Goal: Task Accomplishment & Management: Complete application form

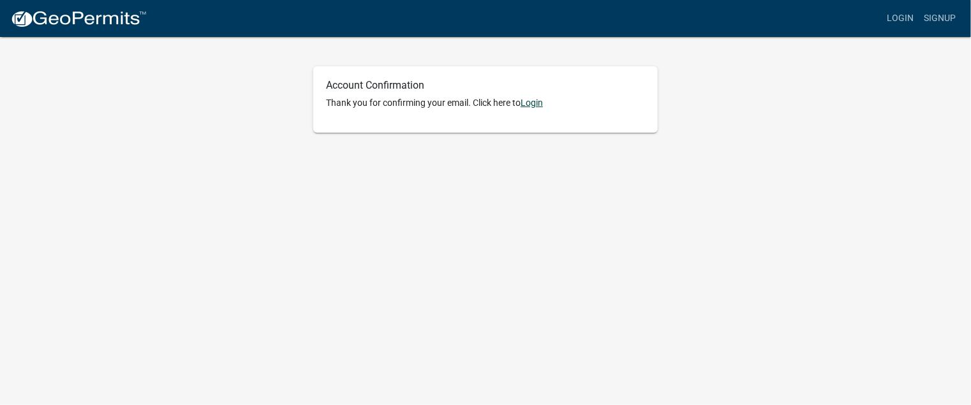
click at [533, 103] on link "Login" at bounding box center [531, 103] width 22 height 10
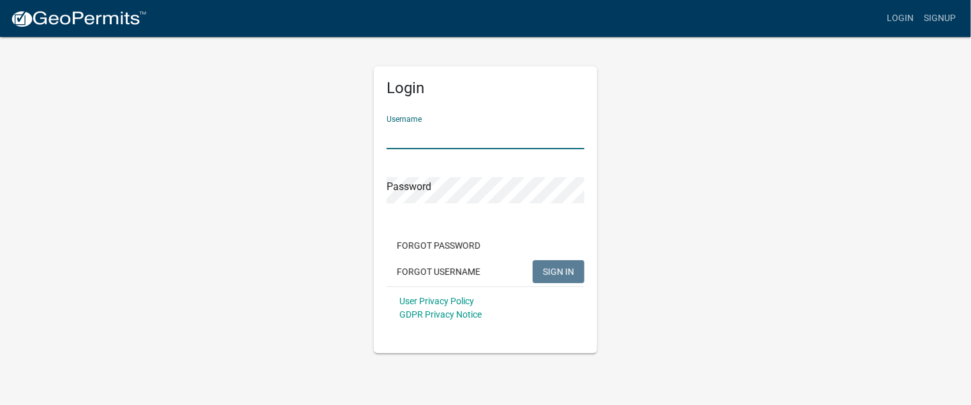
click at [450, 131] on input "Username" at bounding box center [485, 136] width 198 height 26
type input "tuliptreetitle"
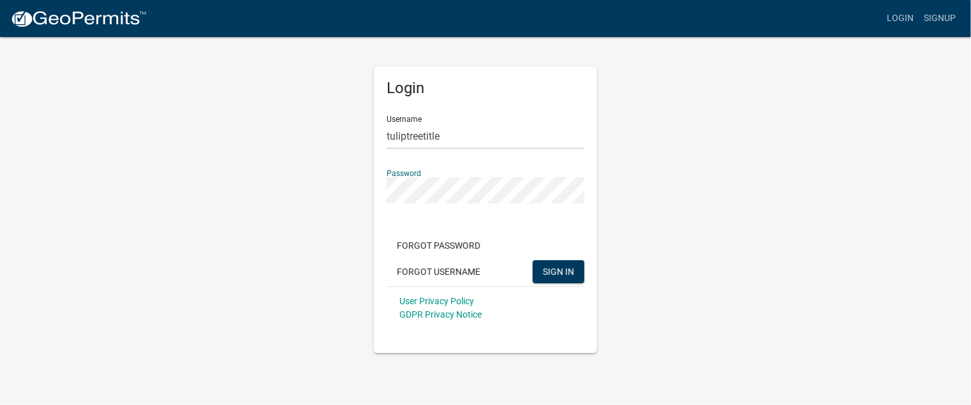
click at [533, 260] on button "SIGN IN" at bounding box center [559, 271] width 52 height 23
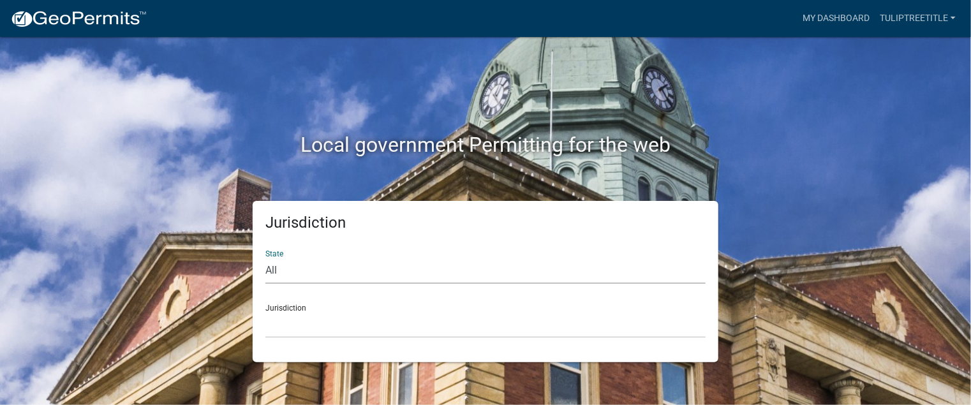
click at [423, 270] on select "All [US_STATE] [US_STATE] [US_STATE] [US_STATE] [US_STATE] [US_STATE] [US_STATE…" at bounding box center [485, 271] width 440 height 26
select select "[US_STATE]"
click at [265, 258] on select "All [US_STATE] [US_STATE] [US_STATE] [US_STATE] [US_STATE] [US_STATE] [US_STATE…" at bounding box center [485, 271] width 440 height 26
click at [365, 329] on select "City of [GEOGRAPHIC_DATA], [US_STATE] City of [GEOGRAPHIC_DATA], [US_STATE] Cit…" at bounding box center [485, 325] width 440 height 26
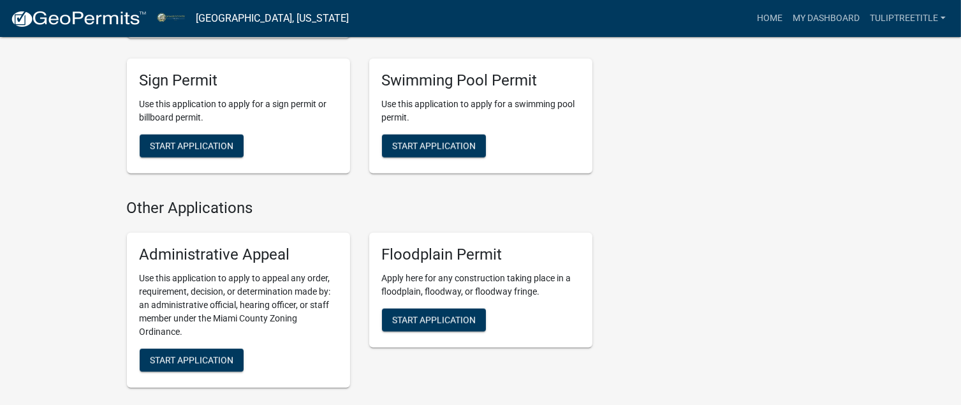
scroll to position [1594, 0]
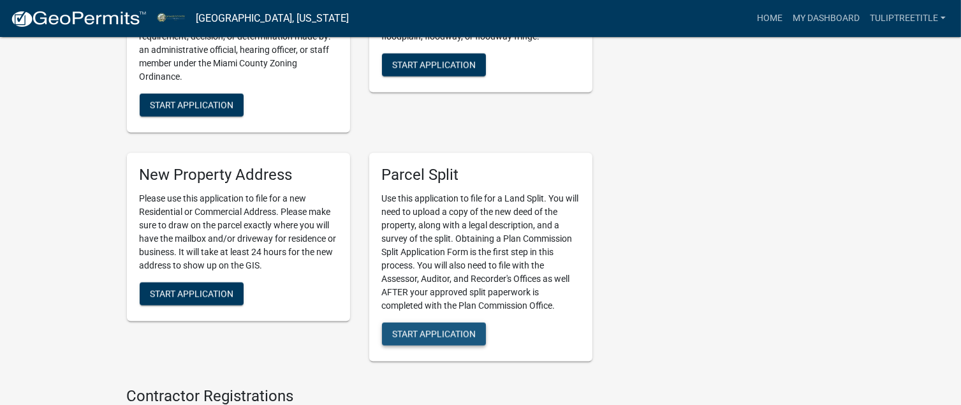
click at [444, 339] on span "Start Application" at bounding box center [434, 333] width 84 height 10
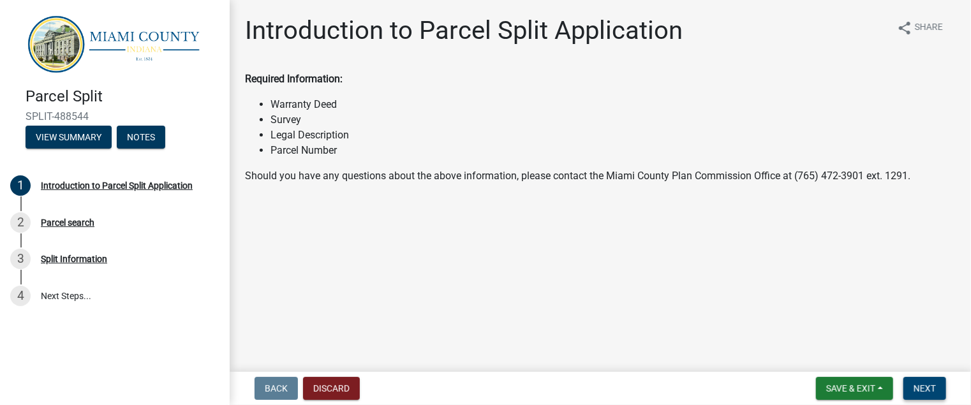
click at [921, 387] on span "Next" at bounding box center [924, 388] width 22 height 10
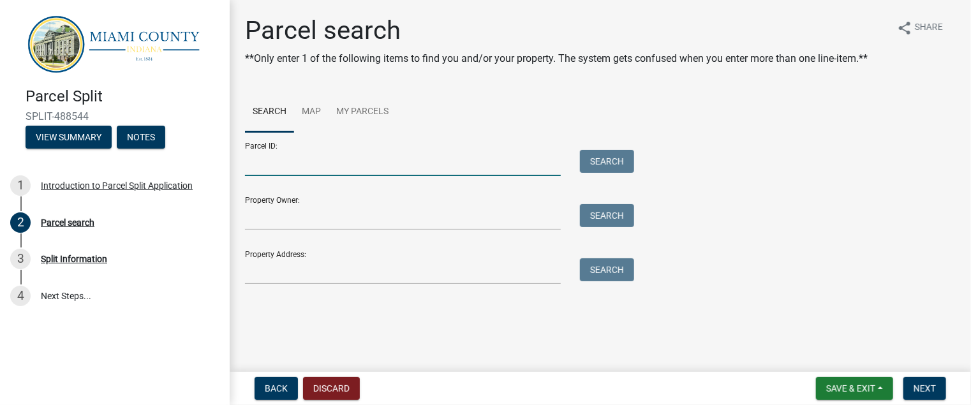
click at [426, 162] on input "Parcel ID:" at bounding box center [403, 163] width 316 height 26
type input "52-14-07-300-004.000-005"
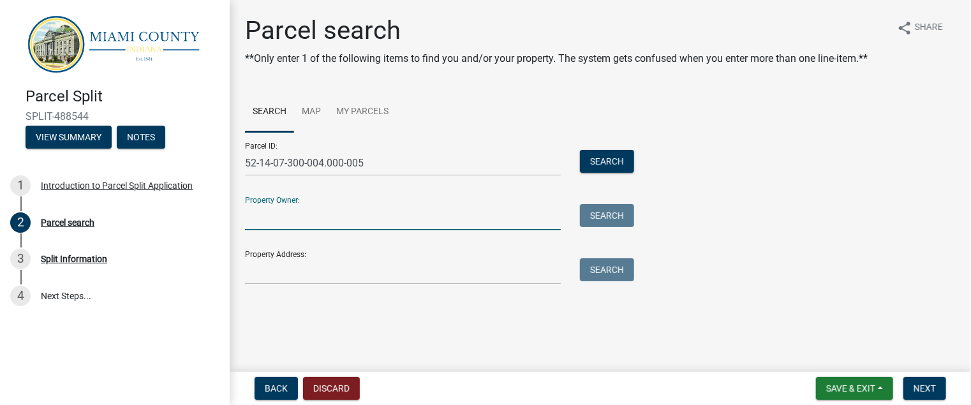
click at [518, 214] on input "Property Owner:" at bounding box center [403, 217] width 316 height 26
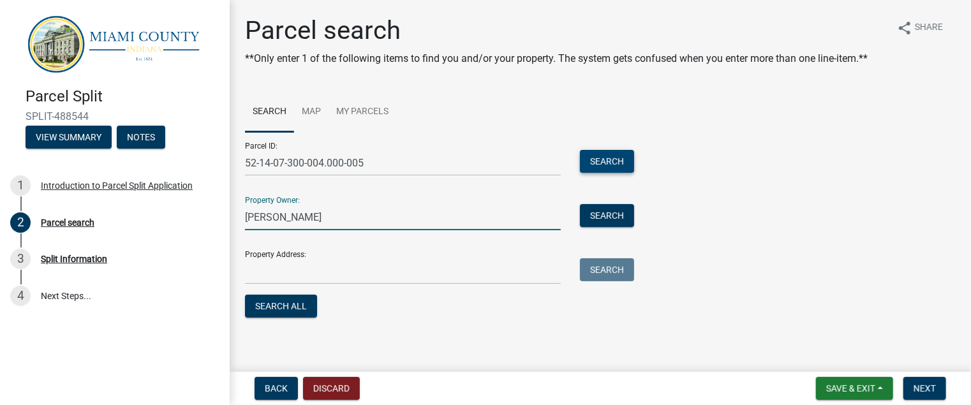
type input "[PERSON_NAME]"
click at [612, 159] on button "Search" at bounding box center [607, 161] width 54 height 23
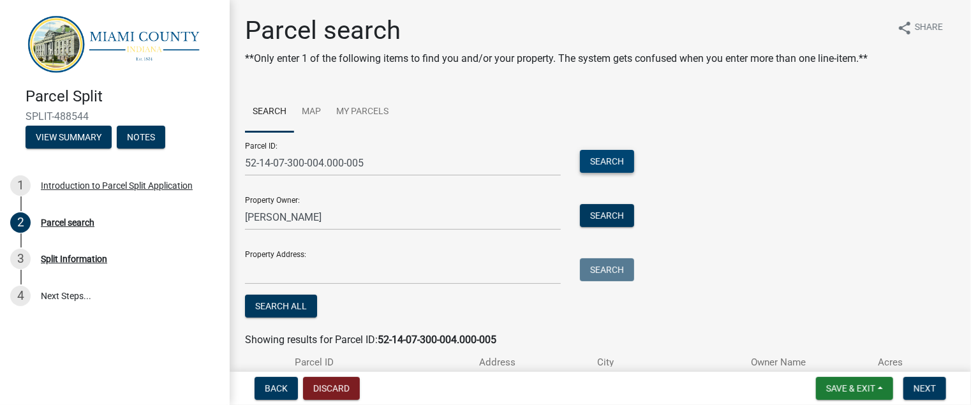
scroll to position [92, 0]
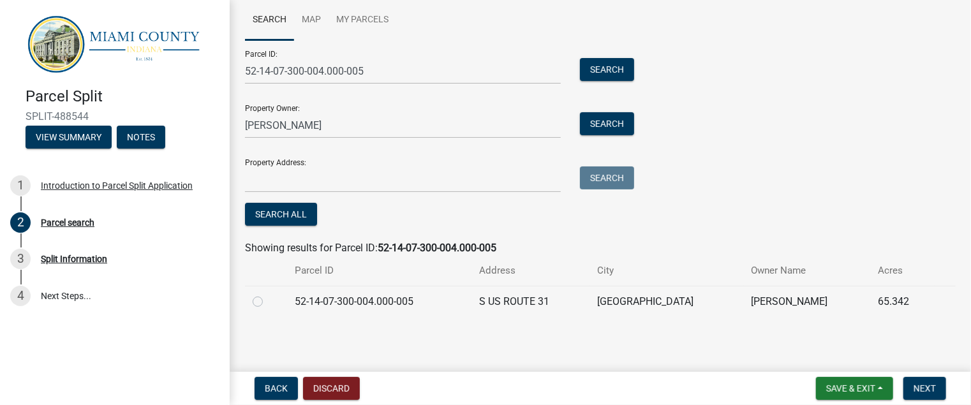
click at [255, 294] on div at bounding box center [266, 301] width 27 height 15
click at [268, 294] on label at bounding box center [268, 294] width 0 height 0
click at [268, 302] on input "radio" at bounding box center [272, 298] width 8 height 8
radio input "true"
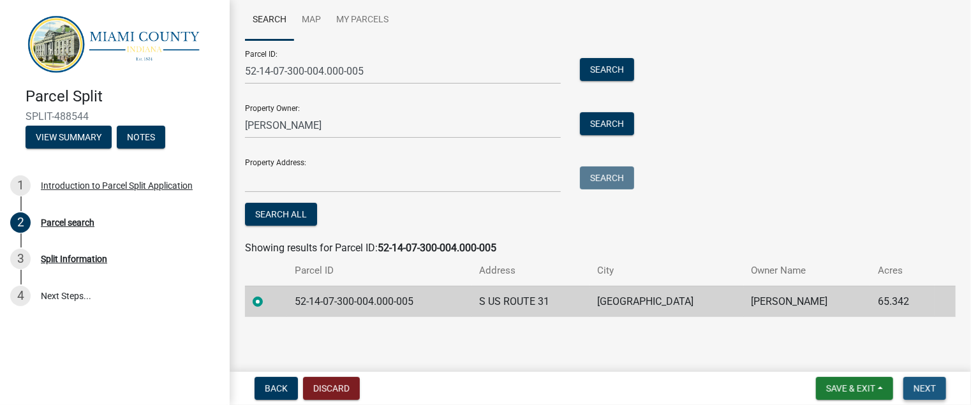
click at [934, 386] on span "Next" at bounding box center [924, 388] width 22 height 10
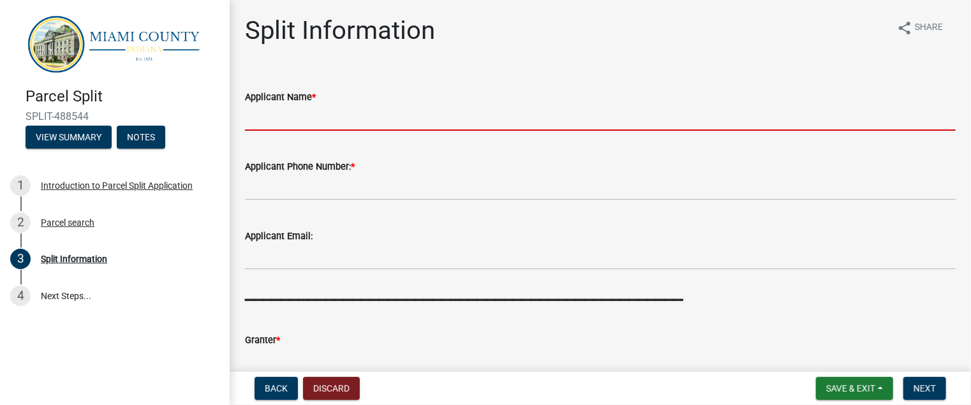
click at [387, 119] on input "Applicant Name *" at bounding box center [600, 118] width 710 height 26
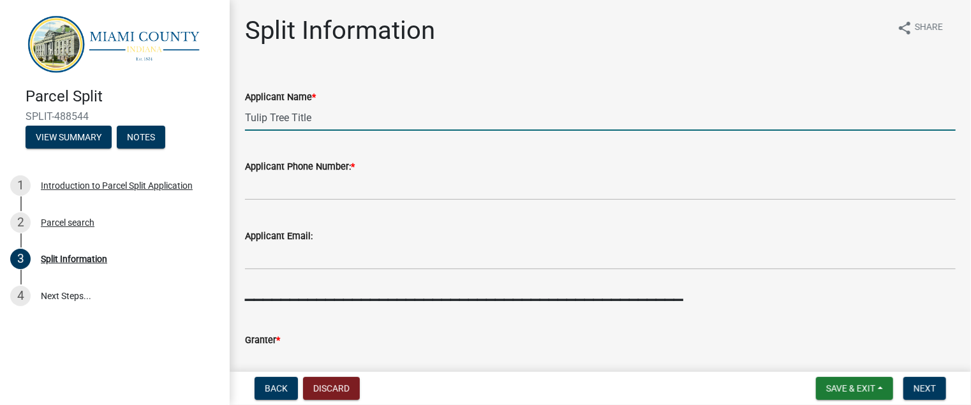
type input "Tulip Tree Title"
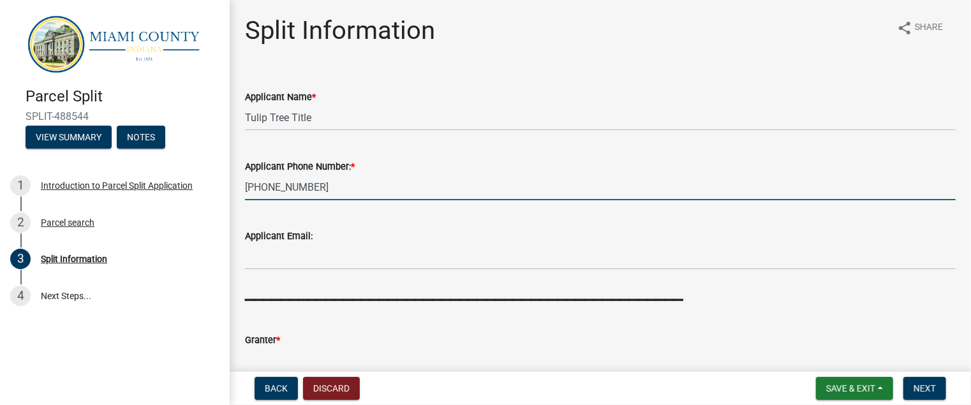
type input "[PHONE_NUMBER]"
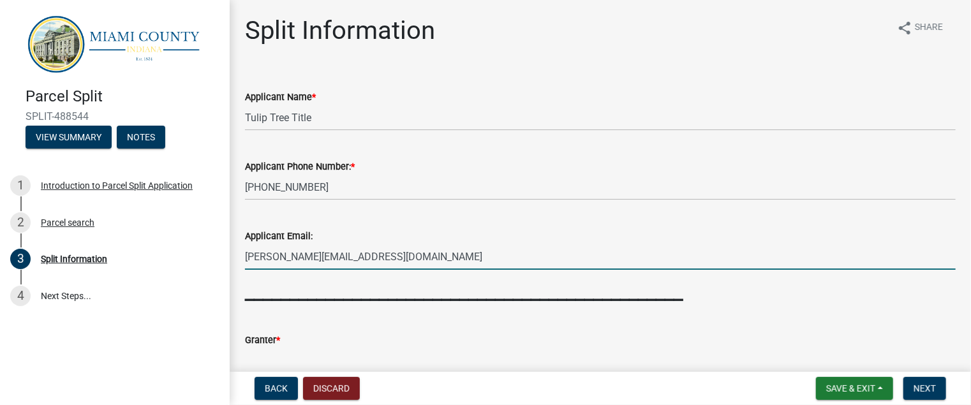
type input "[PERSON_NAME][EMAIL_ADDRESS][DOMAIN_NAME]"
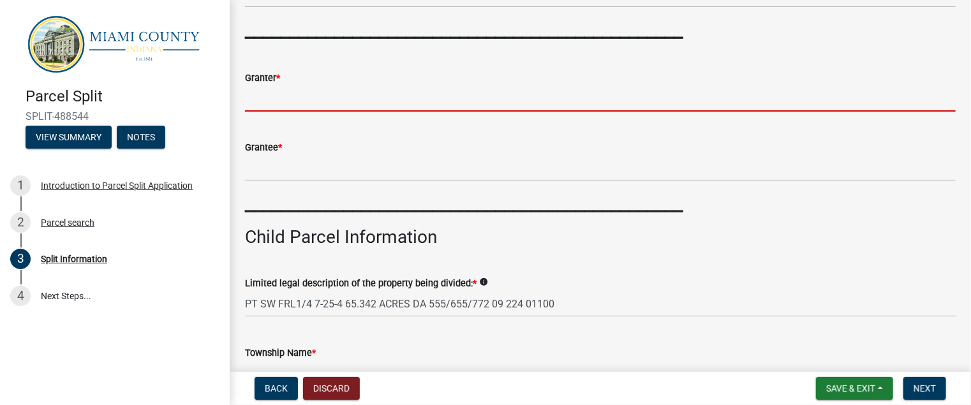
scroll to position [135, 0]
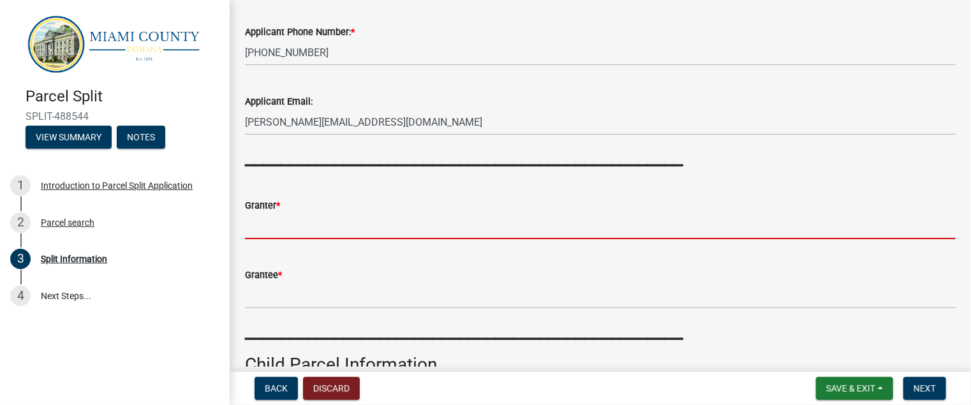
click at [513, 231] on input "Granter *" at bounding box center [600, 226] width 710 height 26
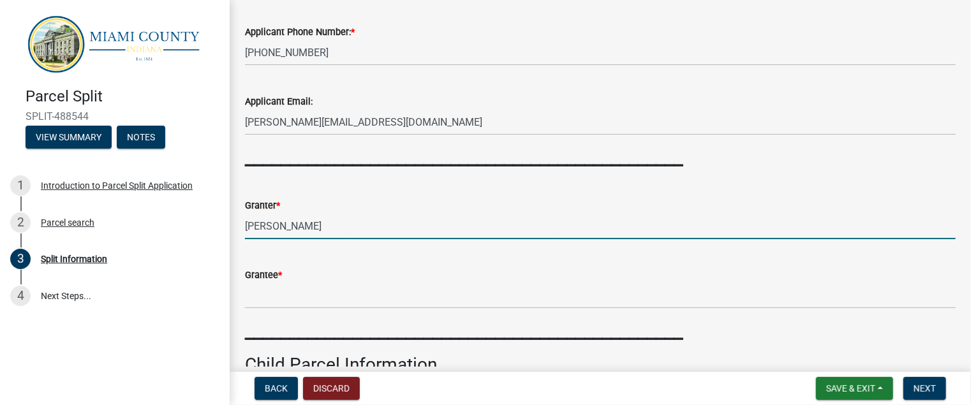
type input "[PERSON_NAME]"
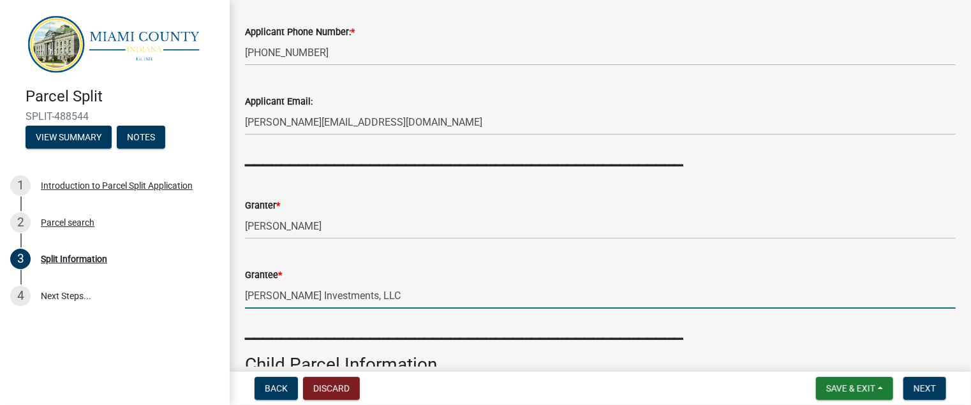
scroll to position [390, 0]
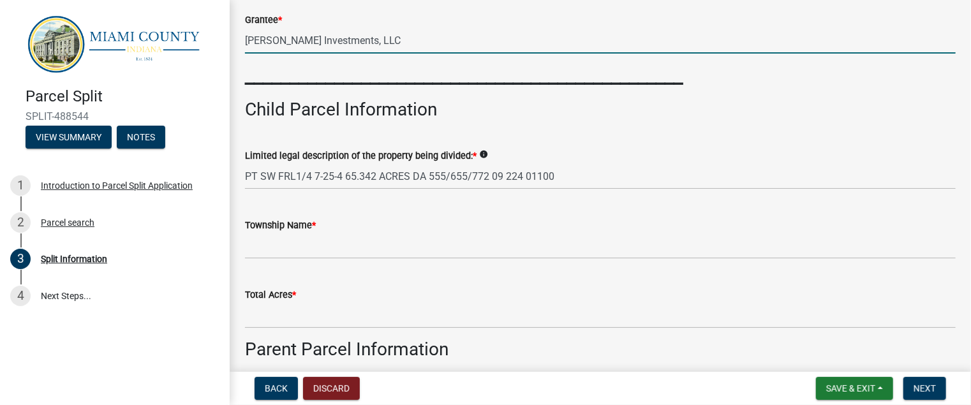
type input "[PERSON_NAME] Investments, LLC"
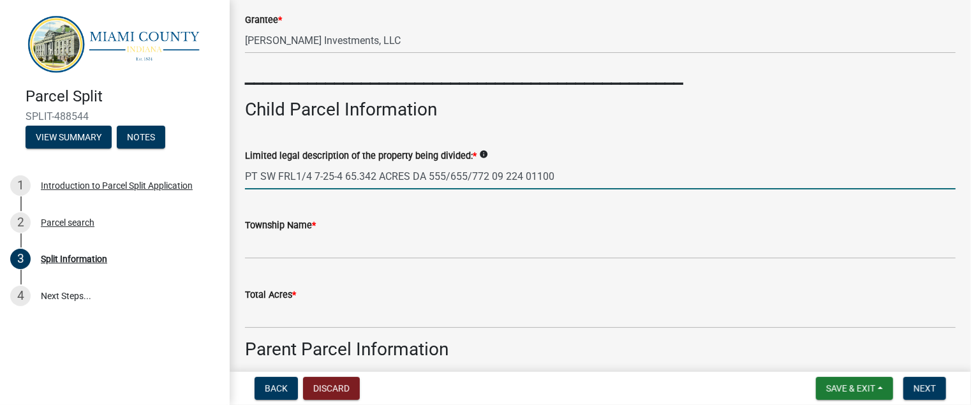
drag, startPoint x: 563, startPoint y: 178, endPoint x: 235, endPoint y: 182, distance: 328.5
click at [235, 182] on div "Split Information share Share Applicant Name * Tulip Tree Title Applicant Phone…" at bounding box center [600, 336] width 741 height 1420
type input "PT SW 1/4 7-25-4 2.00AC"
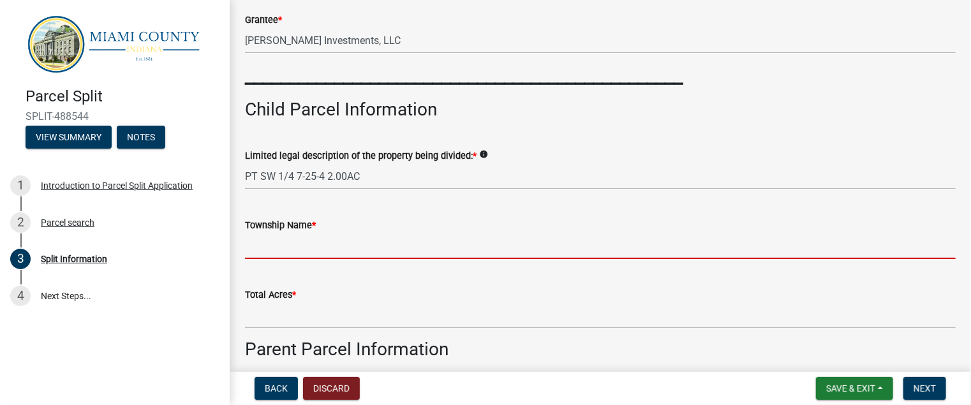
click at [447, 251] on input "Township Name *" at bounding box center [600, 246] width 710 height 26
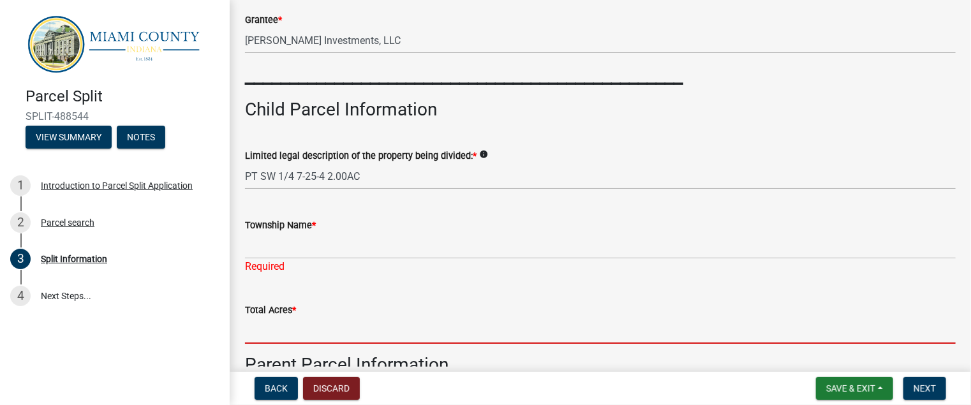
click at [386, 314] on form "Total Acres *" at bounding box center [600, 322] width 710 height 41
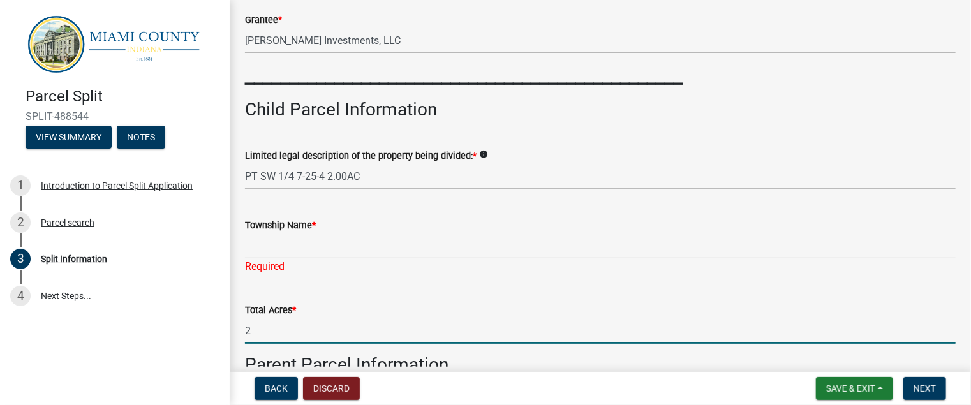
type input "2"
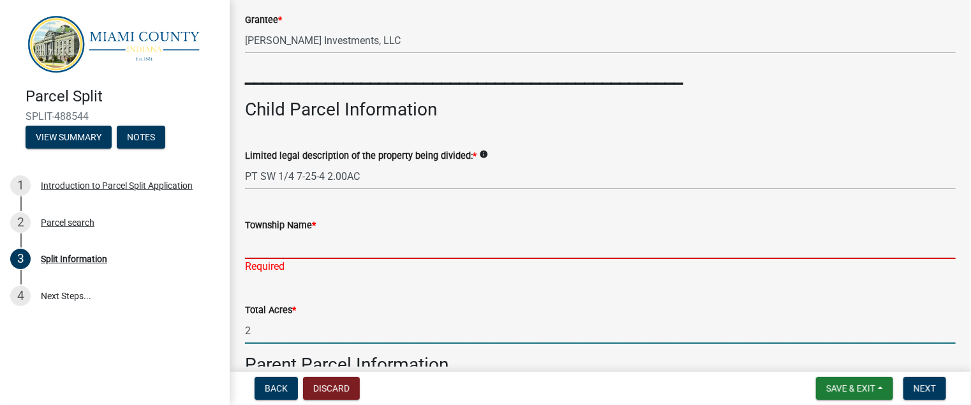
click at [395, 251] on input "Township Name *" at bounding box center [600, 246] width 710 height 26
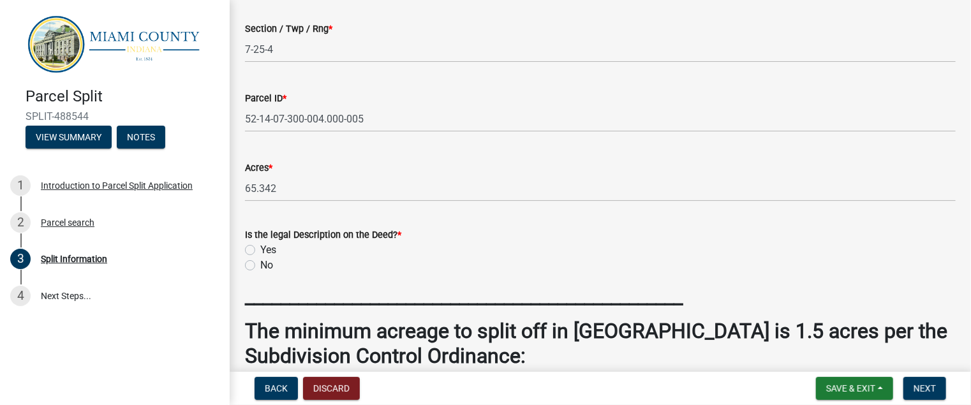
scroll to position [709, 0]
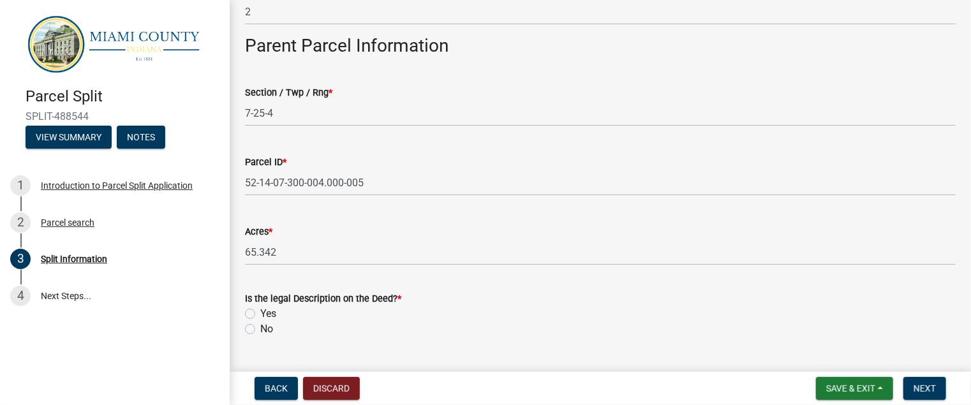
type input "[GEOGRAPHIC_DATA]"
click at [260, 314] on label "Yes" at bounding box center [268, 313] width 16 height 15
click at [260, 314] on input "Yes" at bounding box center [264, 310] width 8 height 8
radio input "true"
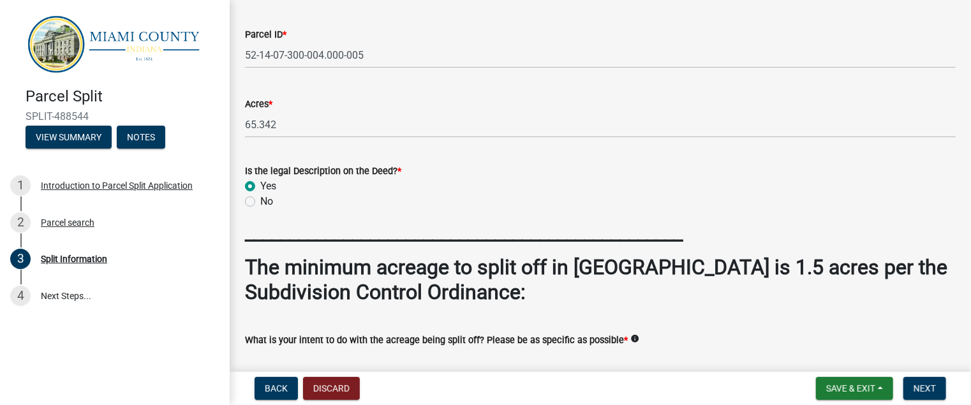
scroll to position [1076, 0]
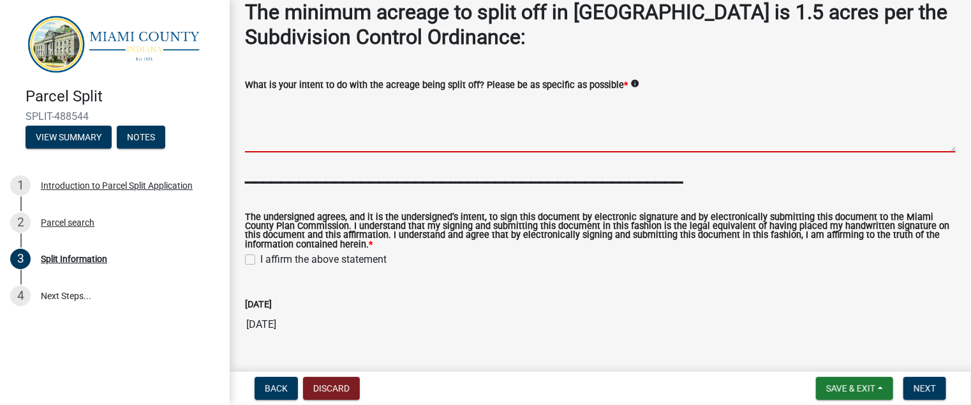
click at [394, 151] on textarea "What is your intent to do with the acreage being split off? Please be as specif…" at bounding box center [600, 122] width 710 height 60
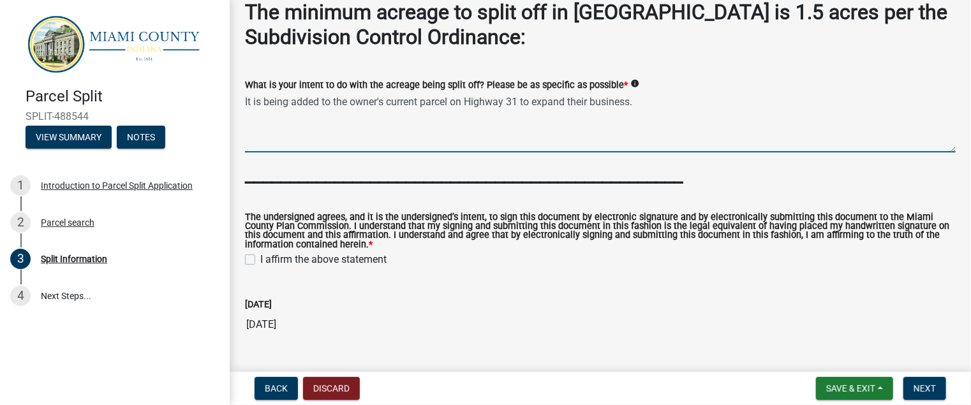
type textarea "It is being added to the owner's current parcel on Highway 31 to expand their b…"
click at [260, 261] on label "I affirm the above statement" at bounding box center [323, 259] width 126 height 15
click at [260, 260] on input "I affirm the above statement" at bounding box center [264, 256] width 8 height 8
checkbox input "true"
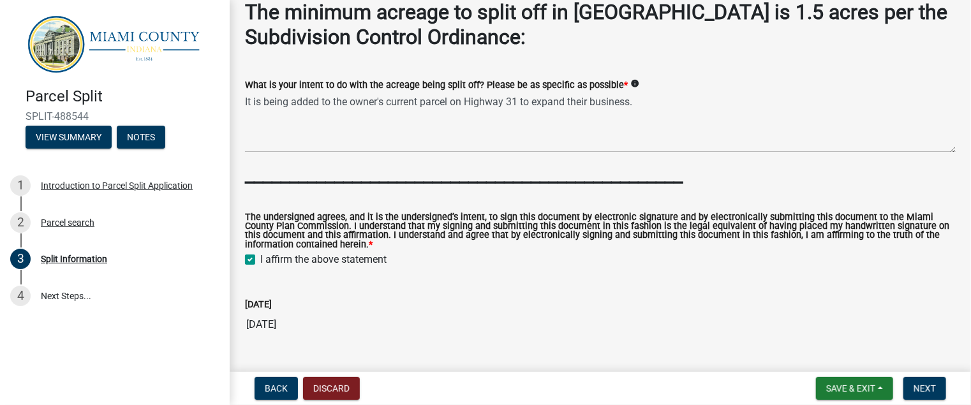
scroll to position [1106, 0]
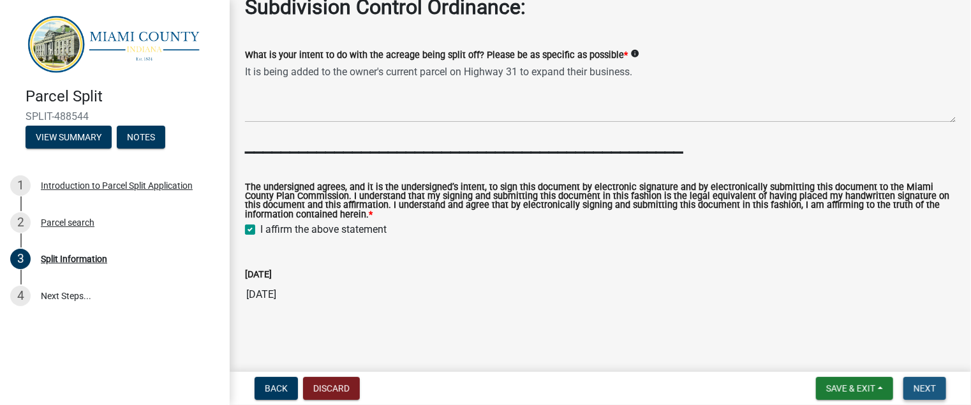
click at [935, 388] on span "Next" at bounding box center [924, 388] width 22 height 10
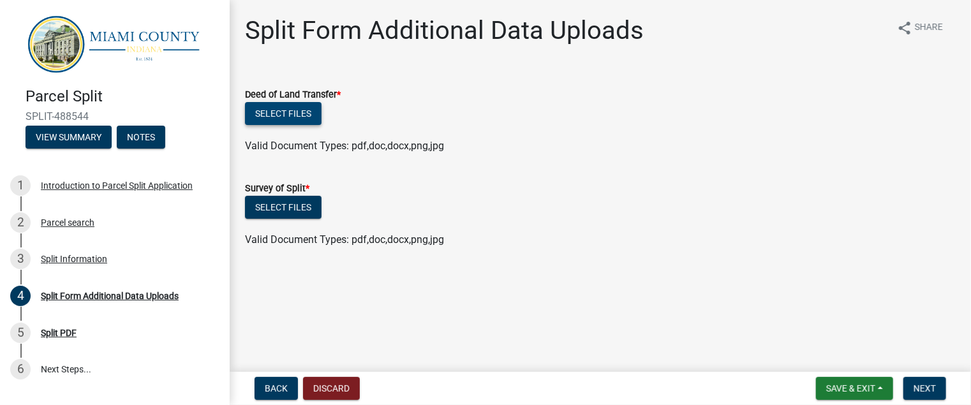
click at [299, 116] on button "Select files" at bounding box center [283, 113] width 77 height 23
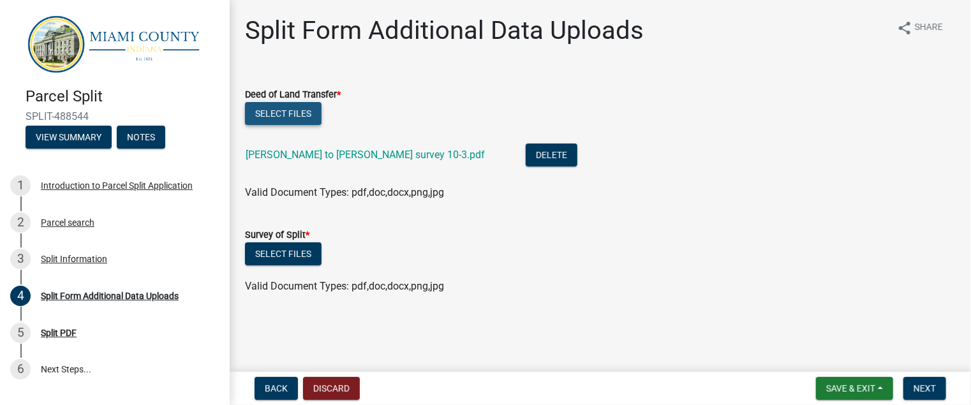
click at [298, 115] on button "Select files" at bounding box center [283, 113] width 77 height 23
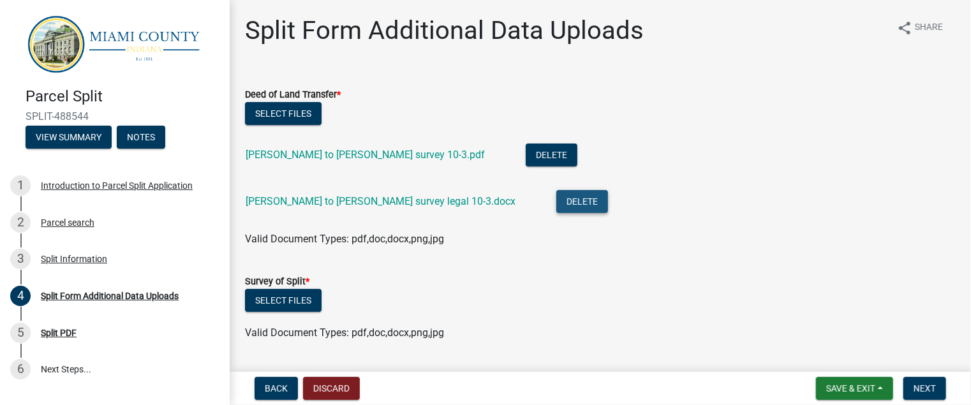
click at [556, 206] on button "Delete" at bounding box center [582, 201] width 52 height 23
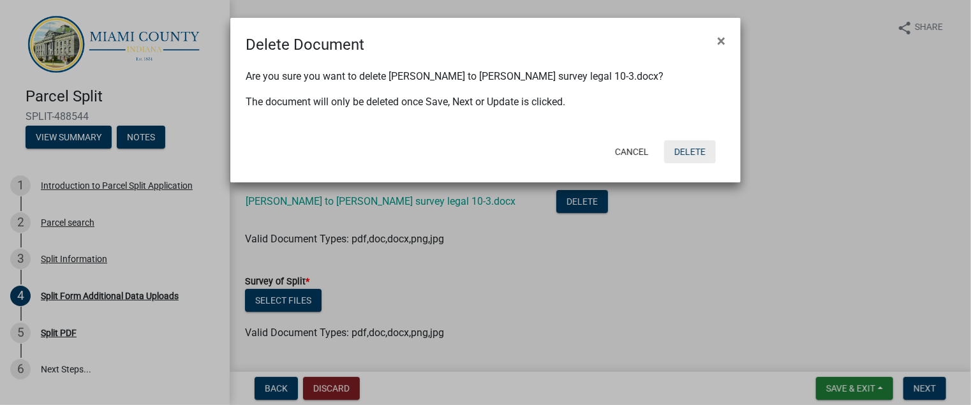
click at [683, 151] on button "Delete" at bounding box center [690, 151] width 52 height 23
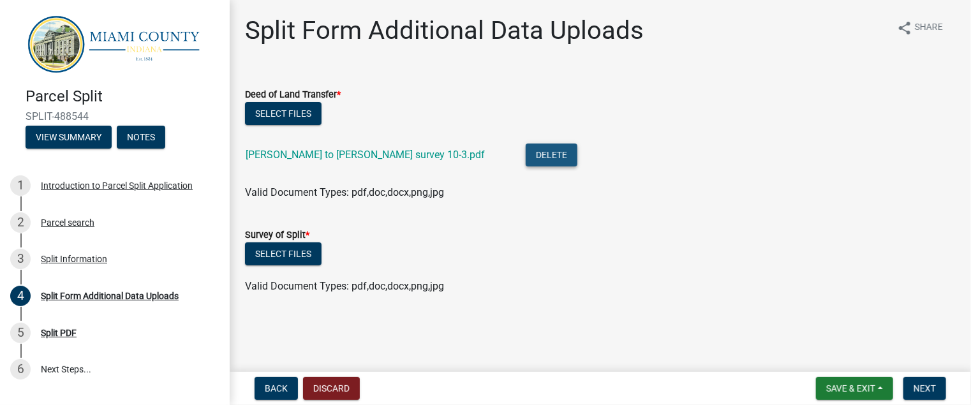
click at [526, 166] on button "Delete" at bounding box center [552, 155] width 52 height 23
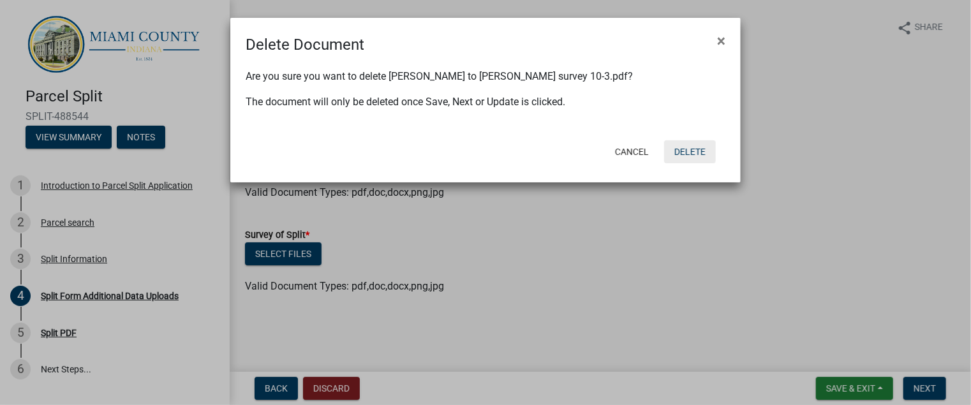
click at [686, 152] on button "Delete" at bounding box center [690, 151] width 52 height 23
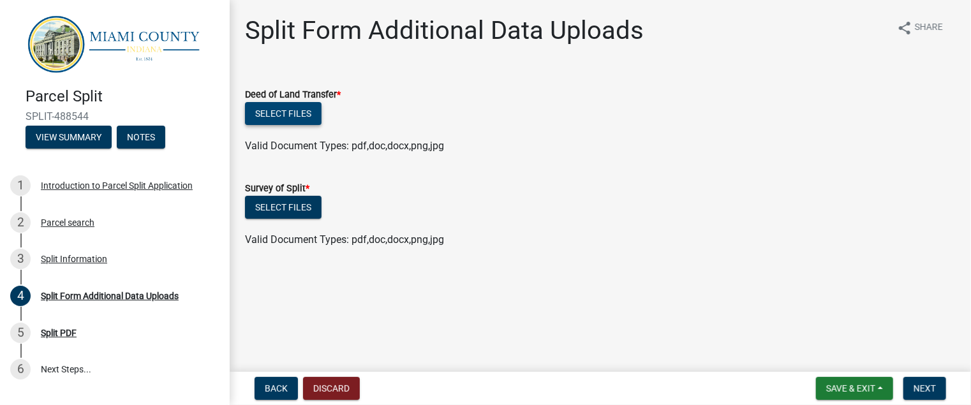
click at [277, 111] on button "Select files" at bounding box center [283, 113] width 77 height 23
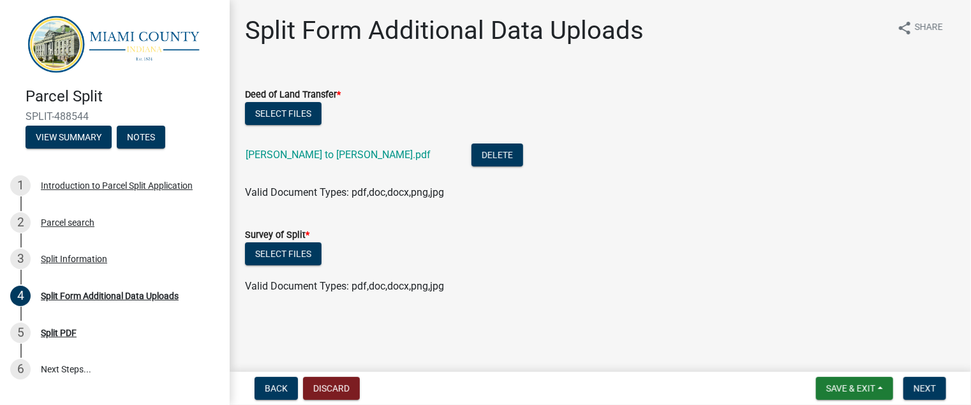
click at [289, 237] on label "Survey of Split *" at bounding box center [277, 235] width 64 height 9
click at [293, 259] on button "Select files" at bounding box center [283, 253] width 77 height 23
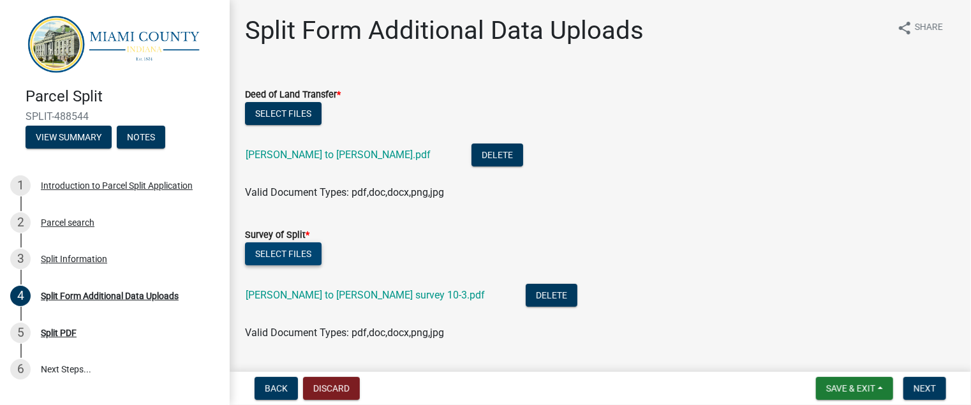
click at [301, 248] on button "Select files" at bounding box center [283, 253] width 77 height 23
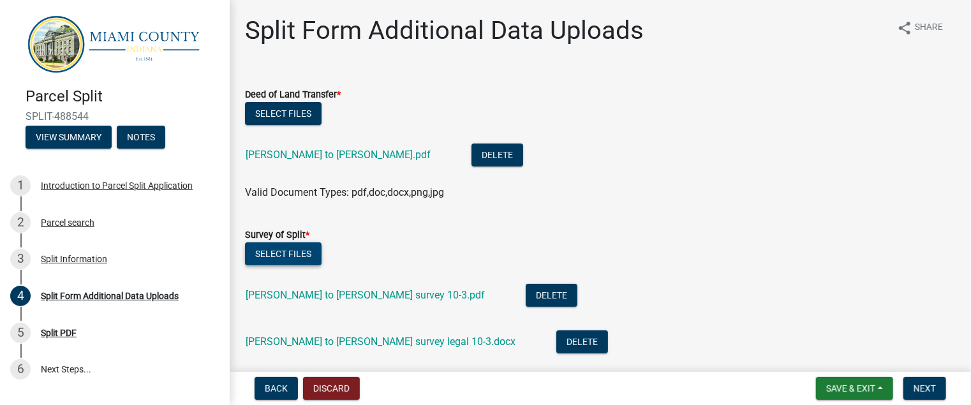
scroll to position [82, 0]
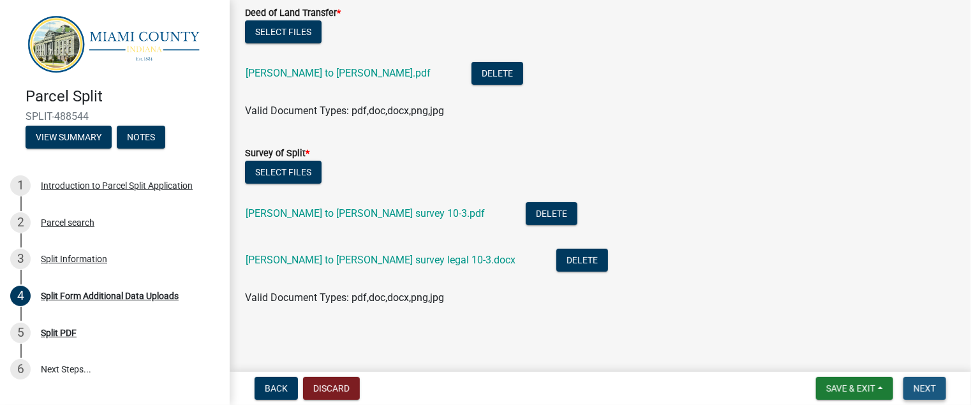
click at [921, 383] on span "Next" at bounding box center [924, 388] width 22 height 10
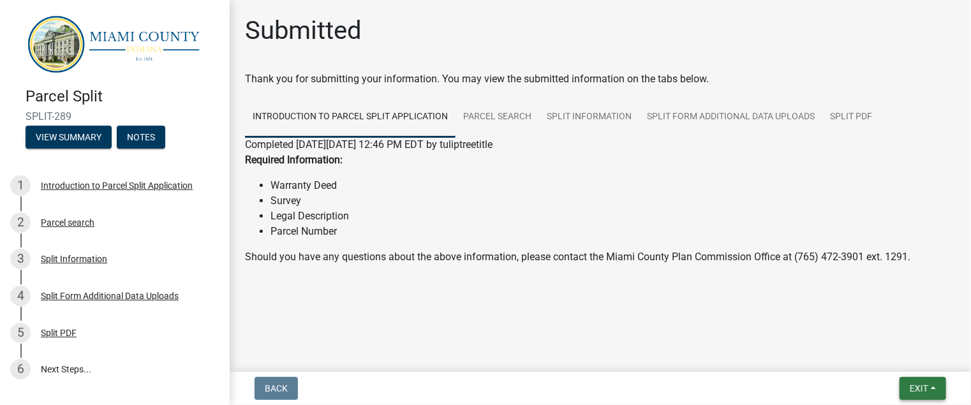
click at [916, 390] on span "Exit" at bounding box center [918, 388] width 18 height 10
click at [895, 353] on button "Save & Exit" at bounding box center [895, 355] width 102 height 31
